Goal: Information Seeking & Learning: Understand process/instructions

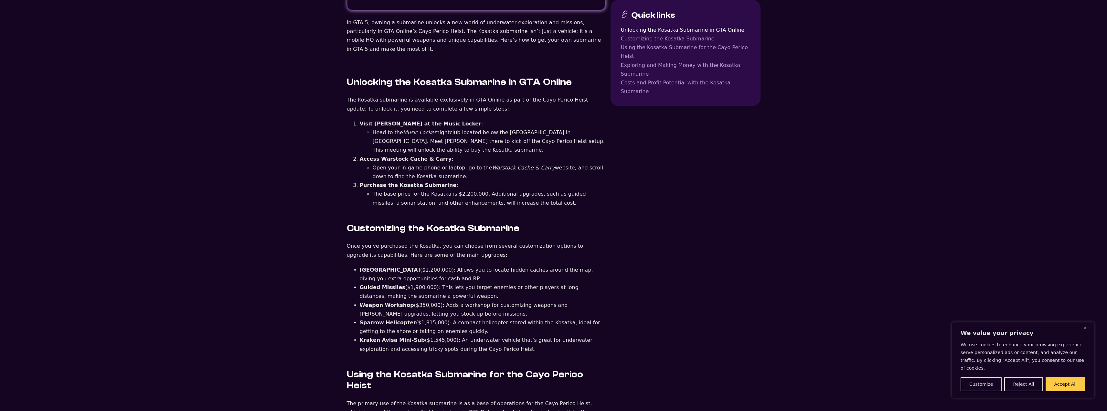
scroll to position [291, 0]
drag, startPoint x: 383, startPoint y: 118, endPoint x: 435, endPoint y: 123, distance: 52.9
click at [435, 123] on li "Visit [PERSON_NAME] at the Music Locker : Head to the Music Locker nightclub lo…" at bounding box center [483, 136] width 246 height 35
click at [435, 128] on li "Head to the Music Locker nightclub located below the [GEOGRAPHIC_DATA] in [GEOG…" at bounding box center [489, 141] width 233 height 27
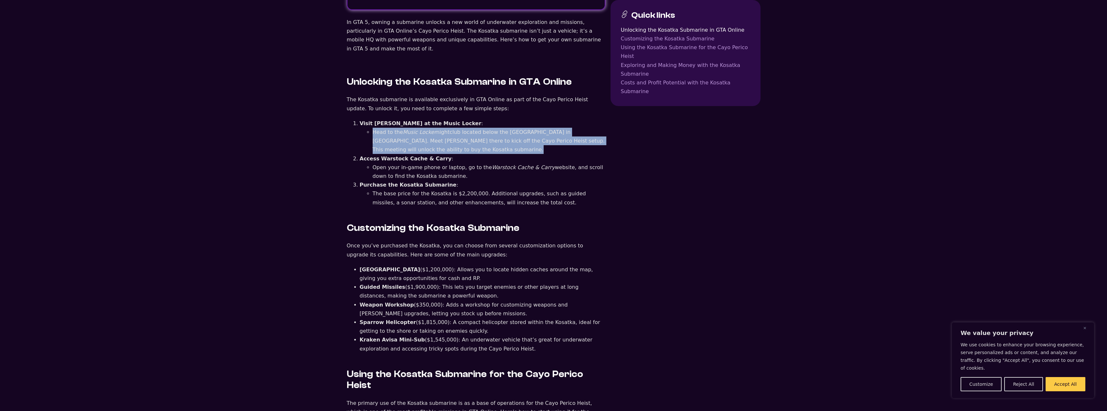
click at [435, 128] on li "Head to the Music Locker nightclub located below the [GEOGRAPHIC_DATA] in [GEOG…" at bounding box center [489, 141] width 233 height 27
click at [457, 128] on li "Head to the Music Locker nightclub located below the [GEOGRAPHIC_DATA] in [GEOG…" at bounding box center [489, 141] width 233 height 27
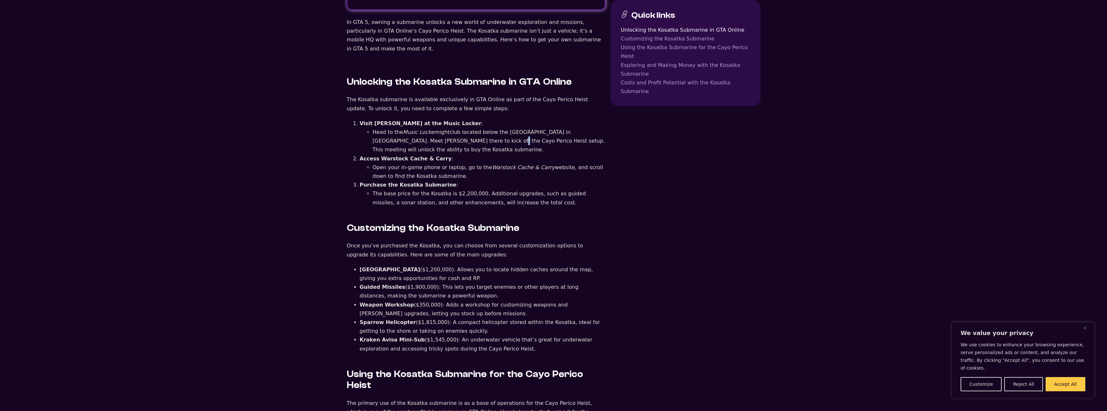
click at [457, 128] on li "Head to the Music Locker nightclub located below the [GEOGRAPHIC_DATA] in [GEOG…" at bounding box center [489, 141] width 233 height 27
click at [467, 128] on li "Head to the Music Locker nightclub located below the [GEOGRAPHIC_DATA] in [GEOG…" at bounding box center [489, 141] width 233 height 27
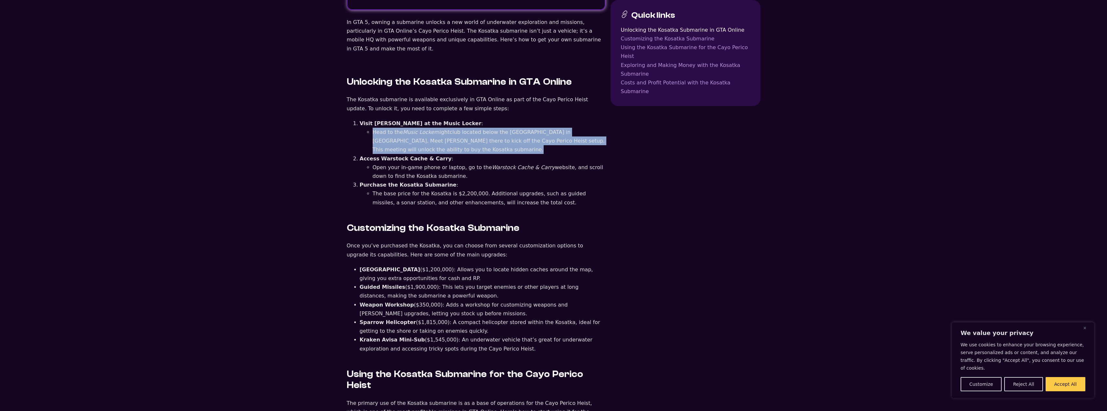
drag, startPoint x: 467, startPoint y: 126, endPoint x: 474, endPoint y: 129, distance: 7.6
click at [467, 128] on li "Head to the Music Locker nightclub located below the [GEOGRAPHIC_DATA] in [GEOG…" at bounding box center [489, 141] width 233 height 27
click at [536, 154] on li "Access Warstock Cache & Carry : Open your in-game phone or laptop, go to the Wa…" at bounding box center [483, 167] width 246 height 27
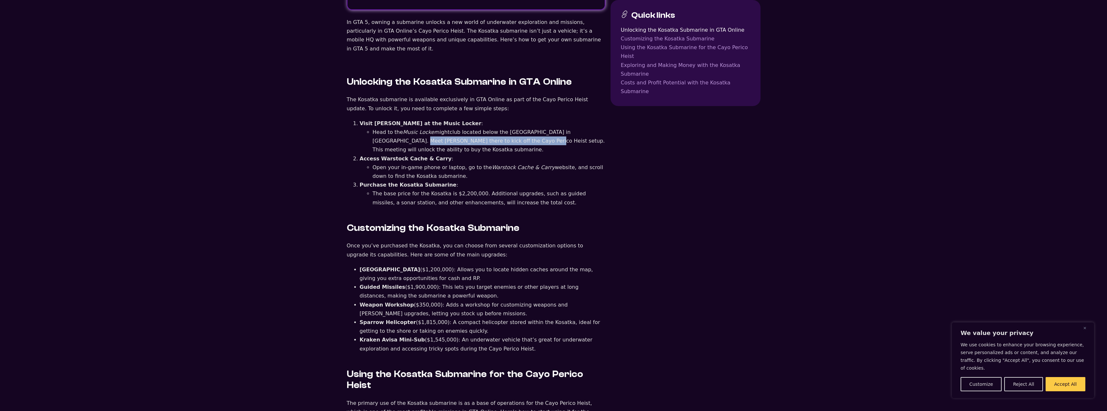
drag, startPoint x: 404, startPoint y: 126, endPoint x: 491, endPoint y: 135, distance: 87.4
click at [491, 135] on li "Head to the Music Locker nightclub located below the [GEOGRAPHIC_DATA] in [GEOG…" at bounding box center [489, 141] width 233 height 27
click at [492, 135] on li "Head to the Music Locker nightclub located below the [GEOGRAPHIC_DATA] in [GEOG…" at bounding box center [489, 141] width 233 height 27
click at [493, 135] on li "Head to the Music Locker nightclub located below the [GEOGRAPHIC_DATA] in [GEOG…" at bounding box center [489, 141] width 233 height 27
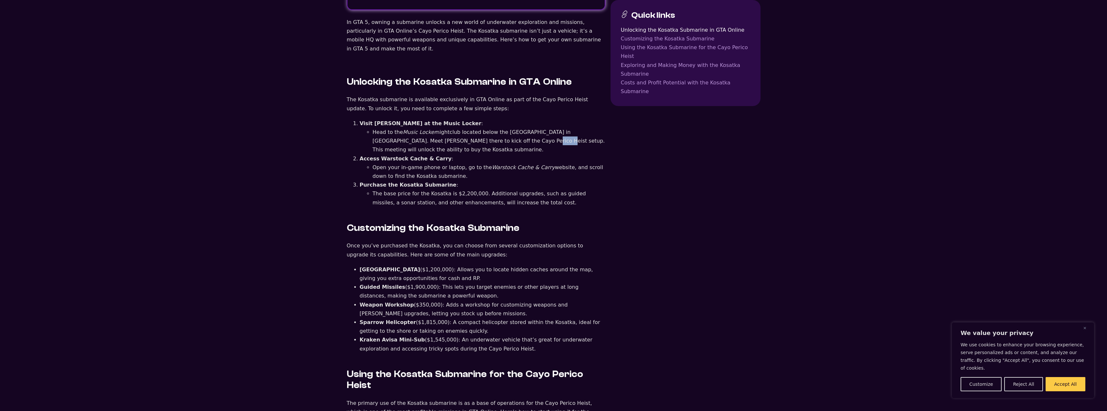
click at [494, 135] on li "Head to the Music Locker nightclub located below the [GEOGRAPHIC_DATA] in [GEOG…" at bounding box center [489, 141] width 233 height 27
click at [518, 136] on li "Head to the Music Locker nightclub located below the [GEOGRAPHIC_DATA] in [GEOG…" at bounding box center [489, 141] width 233 height 27
drag, startPoint x: 334, startPoint y: 265, endPoint x: 231, endPoint y: 195, distance: 124.7
